Goal: Task Accomplishment & Management: Use online tool/utility

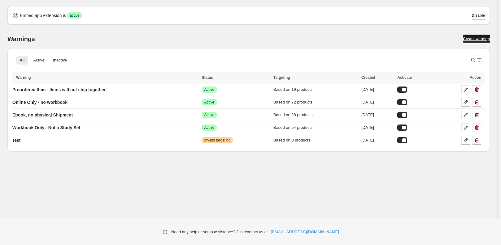
click at [467, 41] on span "Create warning" at bounding box center [476, 39] width 27 height 5
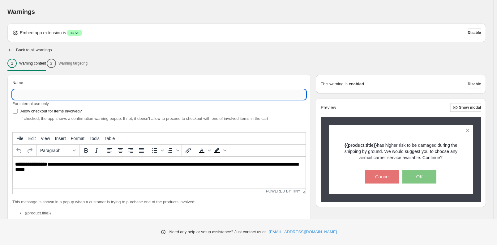
click at [51, 100] on input "Name" at bounding box center [159, 95] width 294 height 10
click at [96, 100] on input "Name" at bounding box center [159, 95] width 294 height 10
click at [86, 100] on input "**********" at bounding box center [159, 95] width 294 height 10
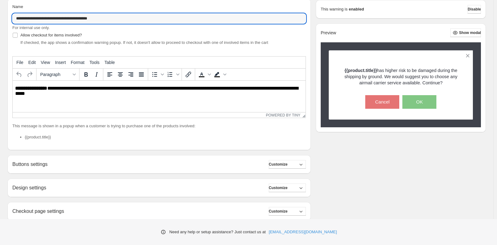
scroll to position [76, 0]
type input "**********"
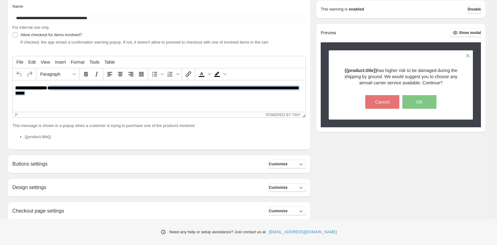
drag, startPoint x: 60, startPoint y: 91, endPoint x: 175, endPoint y: 100, distance: 115.5
click at [175, 100] on p "**********" at bounding box center [157, 93] width 285 height 17
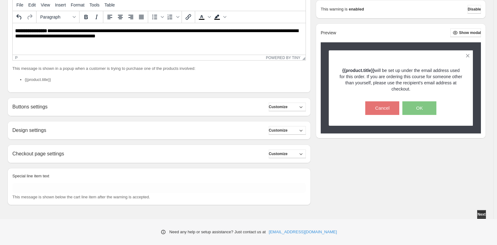
scroll to position [151, 0]
click at [288, 110] on span "Customize" at bounding box center [278, 107] width 19 height 5
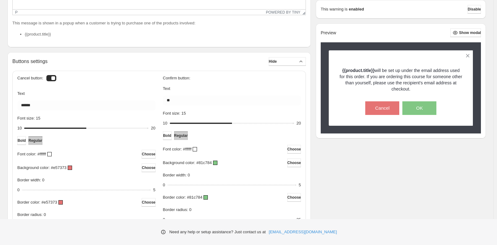
scroll to position [152, 0]
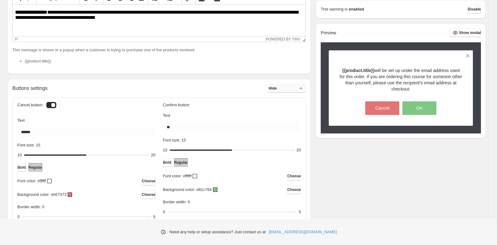
click at [298, 92] on icon "button" at bounding box center [301, 88] width 6 height 6
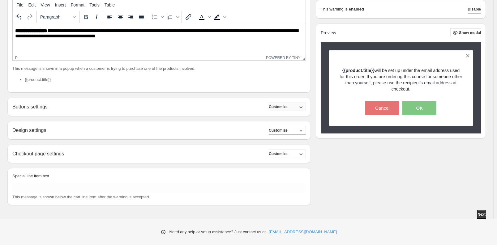
scroll to position [192, 0]
click at [301, 155] on icon "button" at bounding box center [301, 155] width 3 height 2
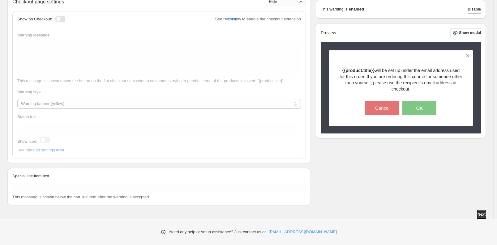
scroll to position [309, 0]
click at [69, 22] on div "Show on Checkout:" at bounding box center [43, 19] width 52 height 6
click at [65, 22] on div at bounding box center [60, 19] width 10 height 6
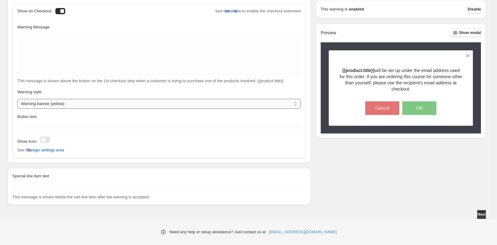
scroll to position [380, 0]
click at [261, 102] on select "**********" at bounding box center [159, 104] width 284 height 10
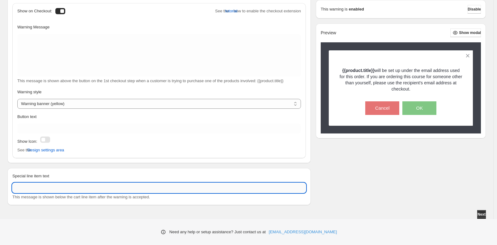
click at [81, 183] on input "Special line item text" at bounding box center [159, 188] width 294 height 10
type input "*"
type input "**********"
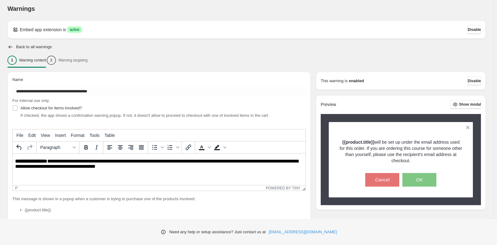
scroll to position [0, 0]
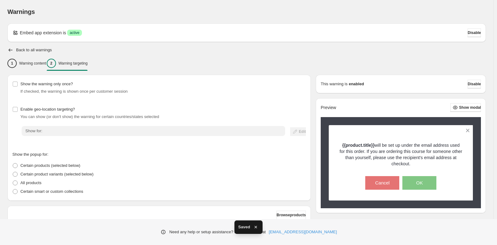
click at [88, 68] on div "2 Warning targeting" at bounding box center [67, 63] width 41 height 9
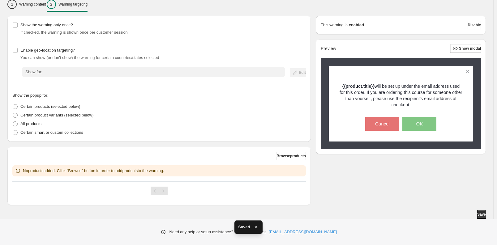
scroll to position [122, 0]
click at [283, 154] on span "Browse products" at bounding box center [291, 156] width 29 height 5
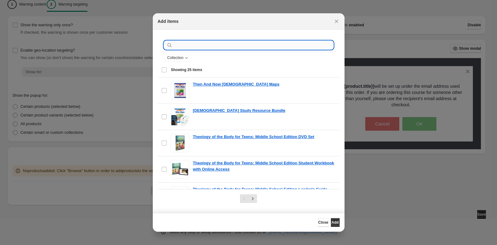
click at [220, 50] on input ":r45:" at bounding box center [254, 45] width 160 height 9
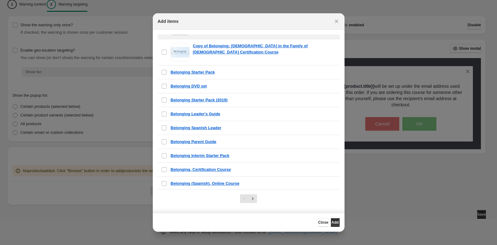
scroll to position [343, 0]
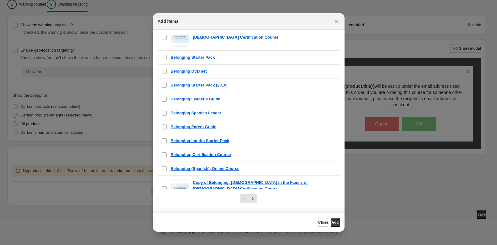
type input "*********"
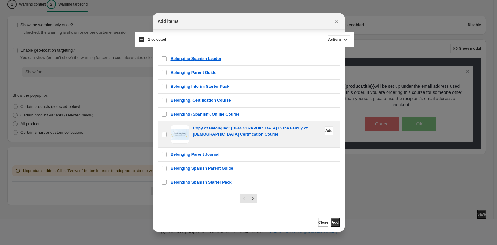
scroll to position [533, 0]
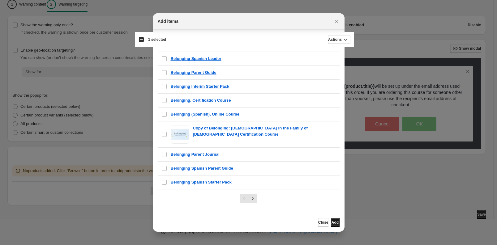
click at [339, 223] on span "Add" at bounding box center [335, 222] width 7 height 5
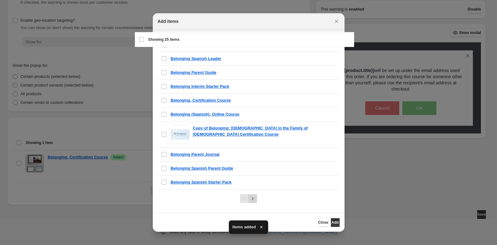
click at [252, 196] on icon "Next" at bounding box center [253, 199] width 6 height 6
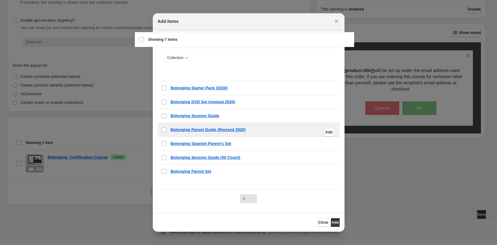
scroll to position [140, 0]
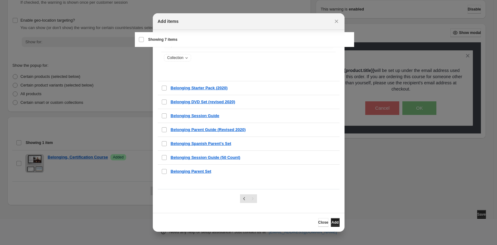
click at [340, 223] on button "Add" at bounding box center [335, 223] width 9 height 9
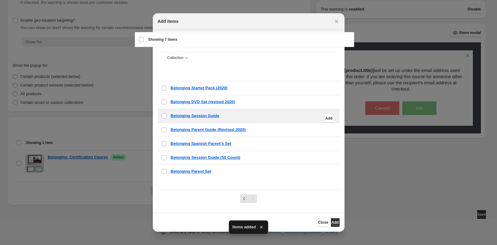
scroll to position [0, 0]
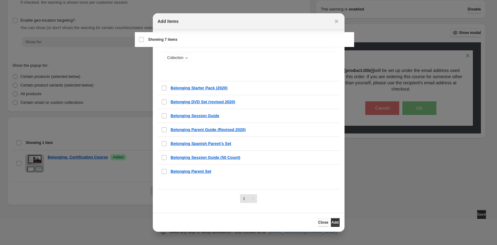
click at [329, 225] on span "Close" at bounding box center [324, 222] width 10 height 5
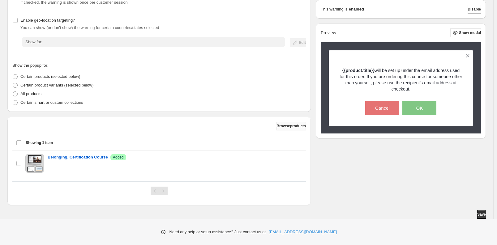
click at [285, 129] on span "Browse products" at bounding box center [291, 126] width 29 height 5
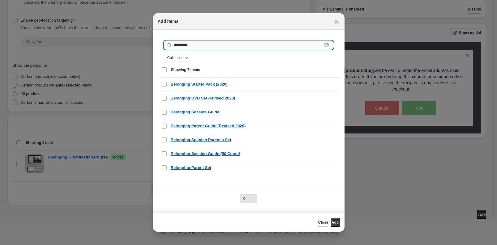
click at [201, 50] on input "*********" at bounding box center [248, 45] width 149 height 9
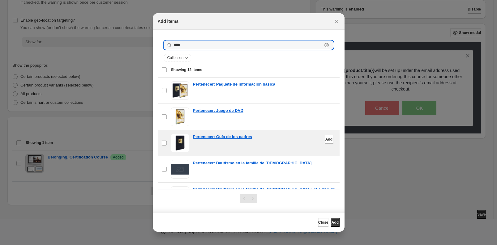
scroll to position [155, 0]
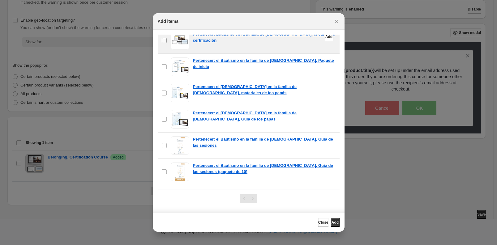
type input "****"
click at [339, 220] on span "Add" at bounding box center [335, 222] width 7 height 5
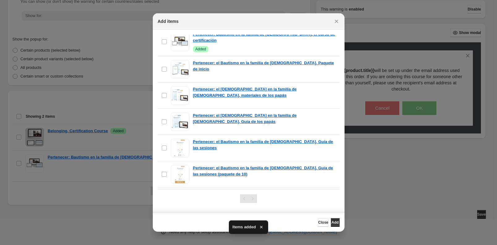
click at [382, 225] on div at bounding box center [248, 122] width 497 height 245
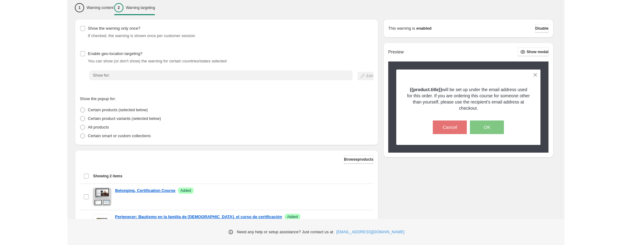
scroll to position [192, 0]
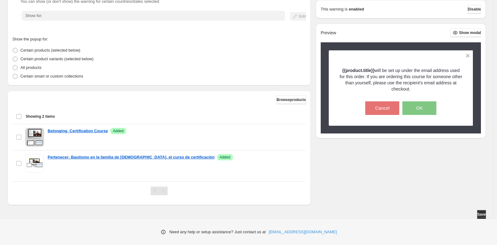
click at [400, 199] on div "Show the warning only once? If checked, the warning is shown once per customer …" at bounding box center [246, 82] width 479 height 246
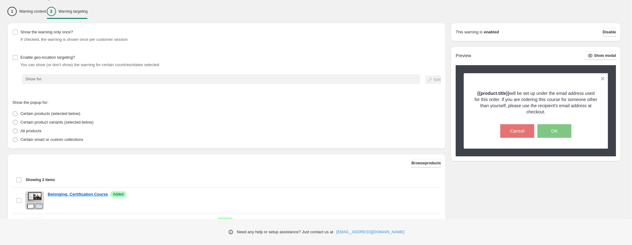
scroll to position [0, 0]
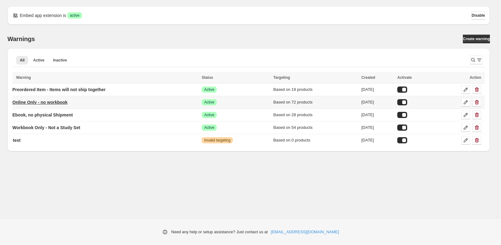
click at [67, 106] on p "Online Only - no workbook" at bounding box center [39, 102] width 55 height 6
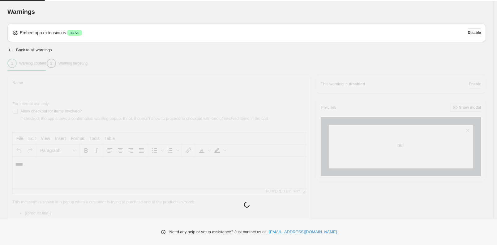
type input "**********"
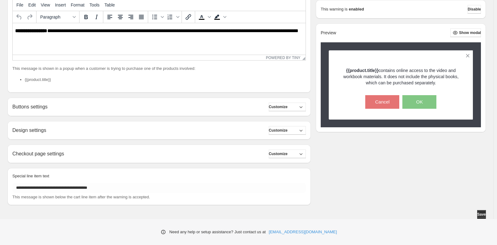
scroll to position [210, 0]
click at [289, 103] on button "Customize" at bounding box center [287, 107] width 37 height 9
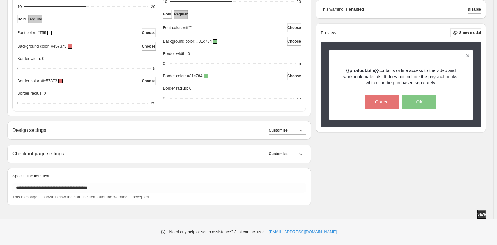
scroll to position [417, 0]
click at [293, 126] on button "Customize" at bounding box center [287, 130] width 37 height 9
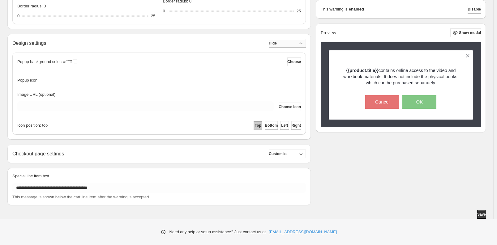
scroll to position [499, 0]
click at [288, 157] on span "Customize" at bounding box center [278, 154] width 19 height 5
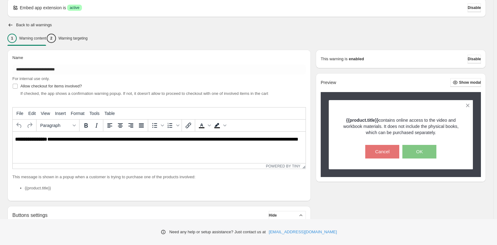
scroll to position [23, 0]
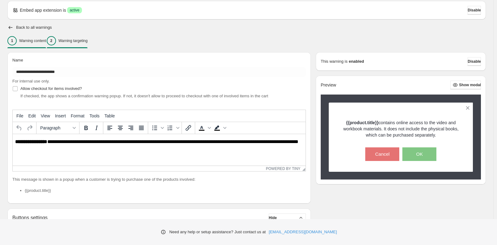
click at [88, 46] on div "2 Warning targeting" at bounding box center [67, 40] width 41 height 9
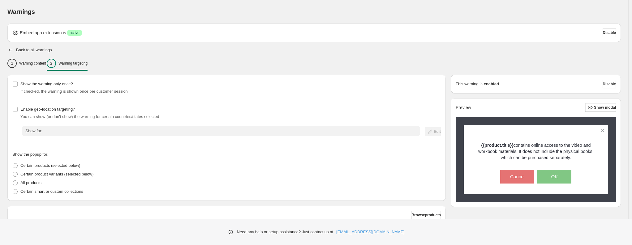
scroll to position [245, 0]
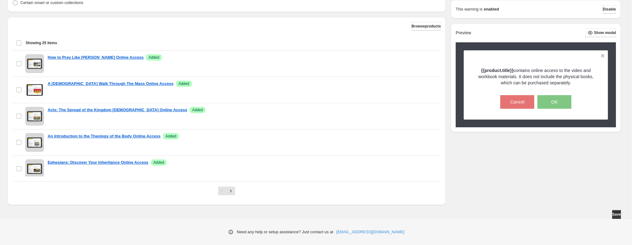
click at [445, 222] on div "Need any help or setup assistance? Just contact us at [EMAIL_ADDRESS][DOMAIN_NA…" at bounding box center [316, 232] width 632 height 26
click at [501, 211] on div "Save" at bounding box center [314, 214] width 614 height 9
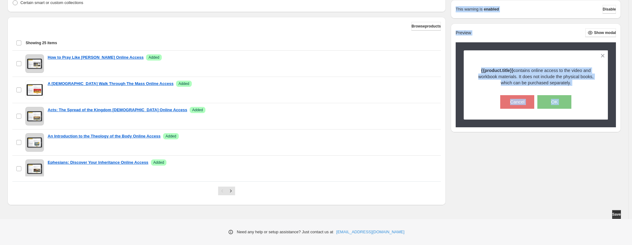
drag, startPoint x: 569, startPoint y: 209, endPoint x: 575, endPoint y: 202, distance: 9.5
click at [501, 202] on div "Show the warning only once? If checked, the warning is shown once per customer …" at bounding box center [314, 52] width 614 height 333
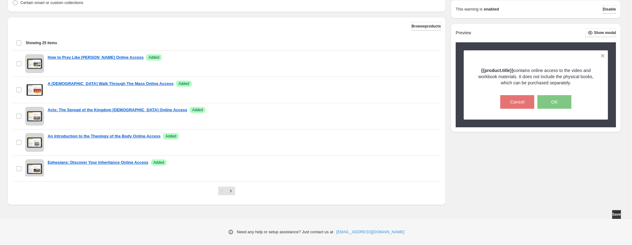
click at [501, 202] on div "Show the warning only once? If checked, the warning is shown once per customer …" at bounding box center [314, 46] width 614 height 320
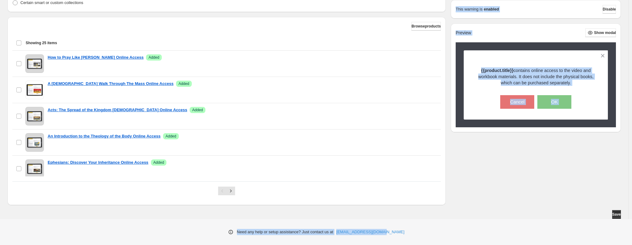
drag, startPoint x: 602, startPoint y: 195, endPoint x: 621, endPoint y: 229, distance: 38.6
click at [501, 219] on div "Embed app extension is Success active Disable Back to all warnings 1 Warning co…" at bounding box center [314, 26] width 614 height 385
click at [501, 205] on div "Show the warning only once? If checked, the warning is shown once per customer …" at bounding box center [314, 52] width 614 height 333
